Goal: Connect with others: Connect with others

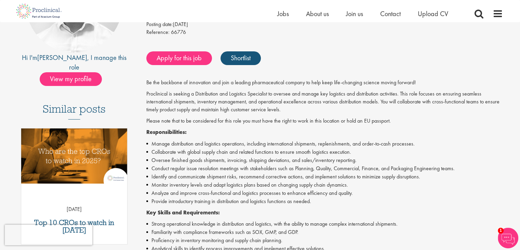
scroll to position [58, 0]
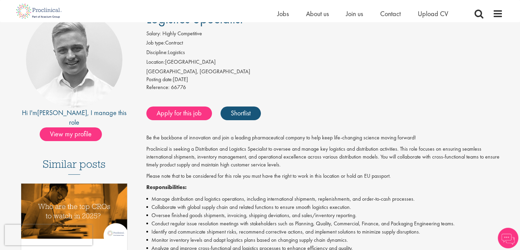
scroll to position [68, 0]
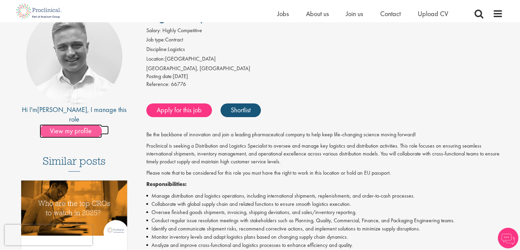
click at [83, 124] on span "View my profile" at bounding box center [71, 131] width 62 height 14
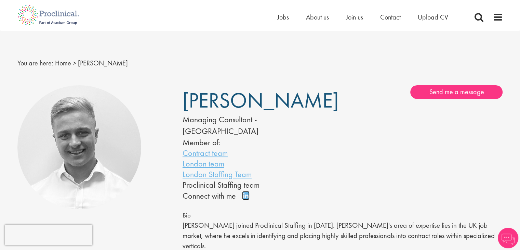
click at [245, 198] on link "Connect on LinkedIn" at bounding box center [248, 198] width 12 height 0
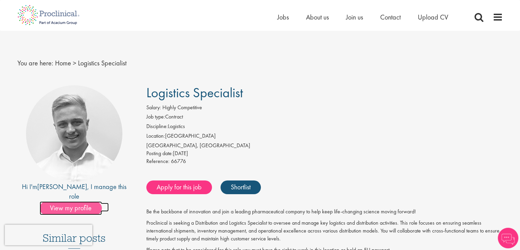
click at [68, 201] on span "View my profile" at bounding box center [71, 208] width 62 height 14
